Goal: Information Seeking & Learning: Learn about a topic

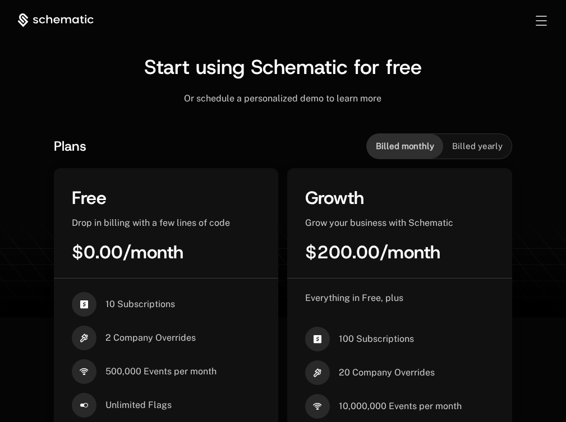
click at [0, 0] on span "Developers" at bounding box center [0, 0] width 0 height 0
